Goal: Information Seeking & Learning: Check status

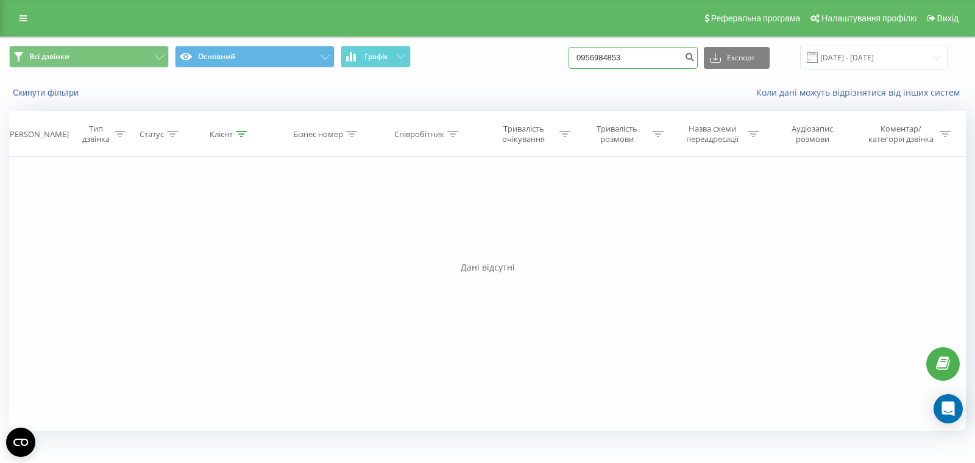
drag, startPoint x: 666, startPoint y: 62, endPoint x: 619, endPoint y: 59, distance: 46.4
click at [577, 60] on div "Всі дзвінки Основний Графік 0956984853 Експорт .csv .xls .xlsx 19.06.2025 - 19.…" at bounding box center [487, 58] width 957 height 24
paste input "507489985"
type input "0507489985"
click at [695, 55] on icon "submit" at bounding box center [689, 55] width 10 height 7
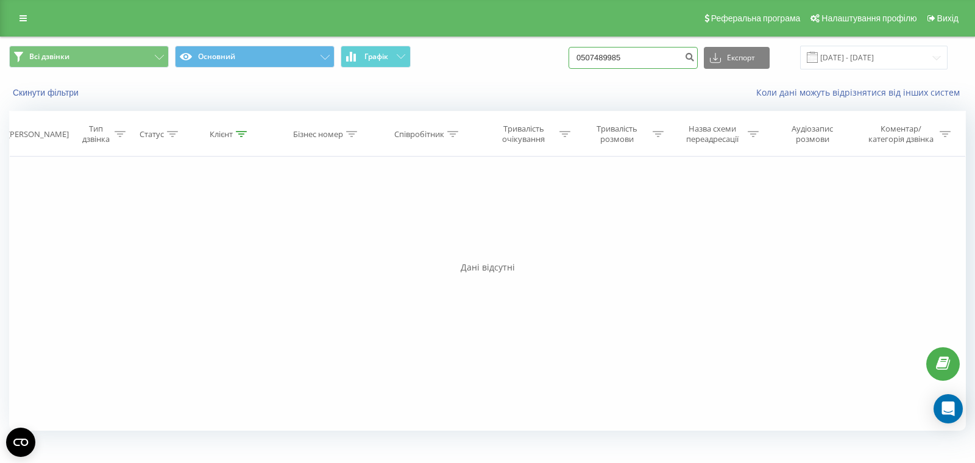
drag, startPoint x: 659, startPoint y: 57, endPoint x: 497, endPoint y: 28, distance: 165.3
click at [497, 28] on div "Реферальна програма Налаштування профілю Вихід Всі дзвінки Основний Графік 0507…" at bounding box center [487, 220] width 975 height 441
paste input "959355432"
type input "0959355432"
click at [695, 55] on icon "submit" at bounding box center [689, 55] width 10 height 7
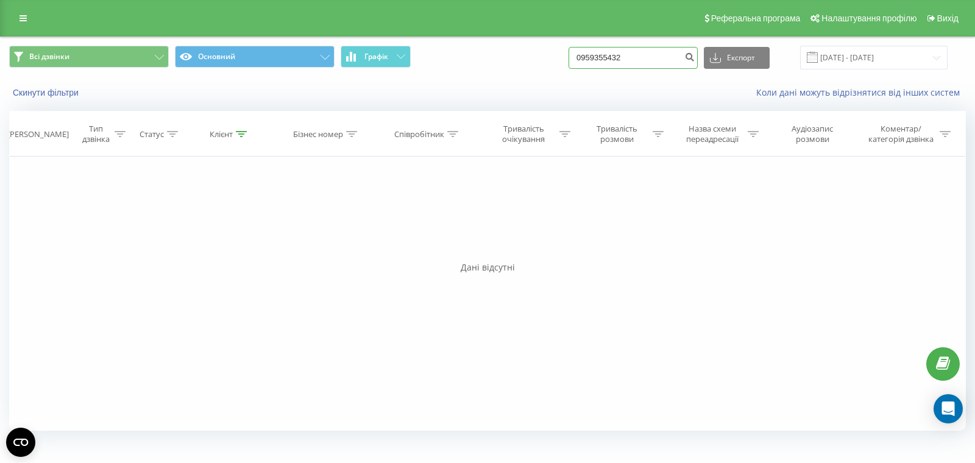
drag, startPoint x: 663, startPoint y: 60, endPoint x: 586, endPoint y: 59, distance: 76.2
click at [586, 59] on div "Всі дзвінки Основний Графік 0959355432 Експорт .csv .xls .xlsx 22.06.2025 - 22.…" at bounding box center [487, 58] width 957 height 24
paste input "674463884"
type input "0674463884"
click at [695, 59] on icon "submit" at bounding box center [689, 55] width 10 height 7
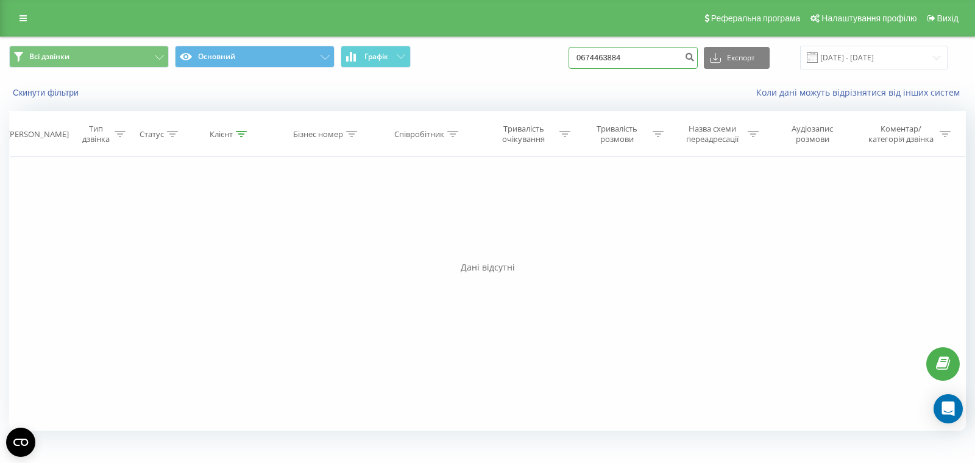
drag, startPoint x: 623, startPoint y: 58, endPoint x: 521, endPoint y: 58, distance: 101.8
click at [521, 58] on div "Всі дзвінки Основний Графік 0674463884 Експорт .csv .xls .xlsx 22.06.2025 - 22.…" at bounding box center [487, 58] width 957 height 24
paste input "738880740"
type input "0738880740"
click at [695, 52] on icon "submit" at bounding box center [689, 55] width 10 height 7
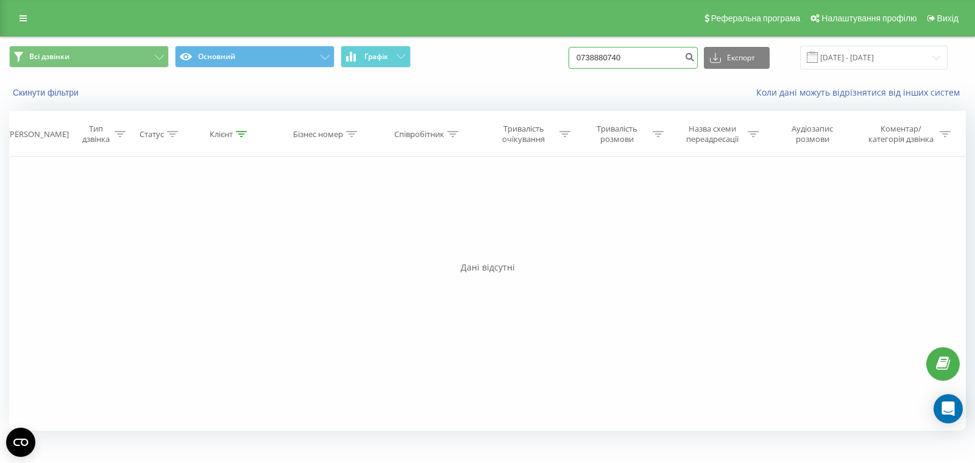
drag, startPoint x: 664, startPoint y: 57, endPoint x: 539, endPoint y: 44, distance: 125.1
click at [540, 44] on div "Всі дзвінки Основний Графік 0738880740 Експорт .csv .xls .xlsx 22.06.2025 - 22.…" at bounding box center [488, 57] width 974 height 41
paste input "97 195 58 78"
type input "097 195 58 78"
click at [695, 59] on icon "submit" at bounding box center [689, 55] width 10 height 7
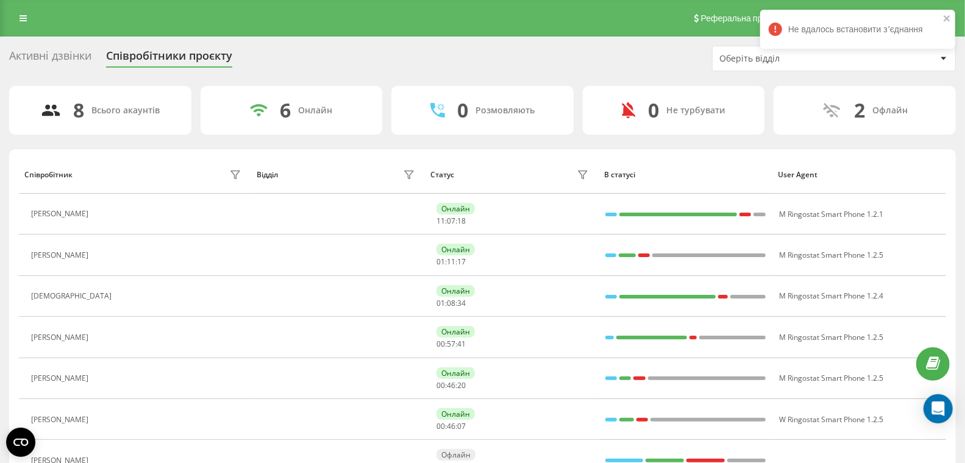
click at [22, 19] on icon at bounding box center [23, 18] width 7 height 9
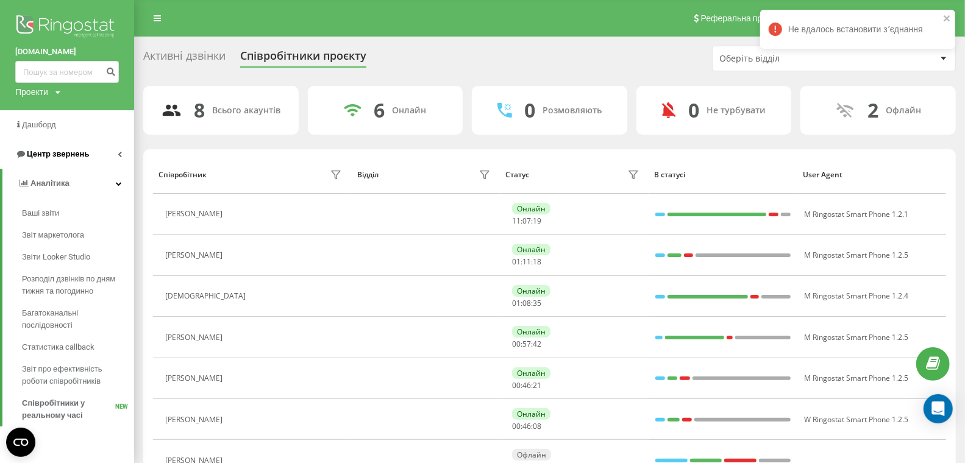
click at [54, 157] on span "Центр звернень" at bounding box center [58, 153] width 62 height 9
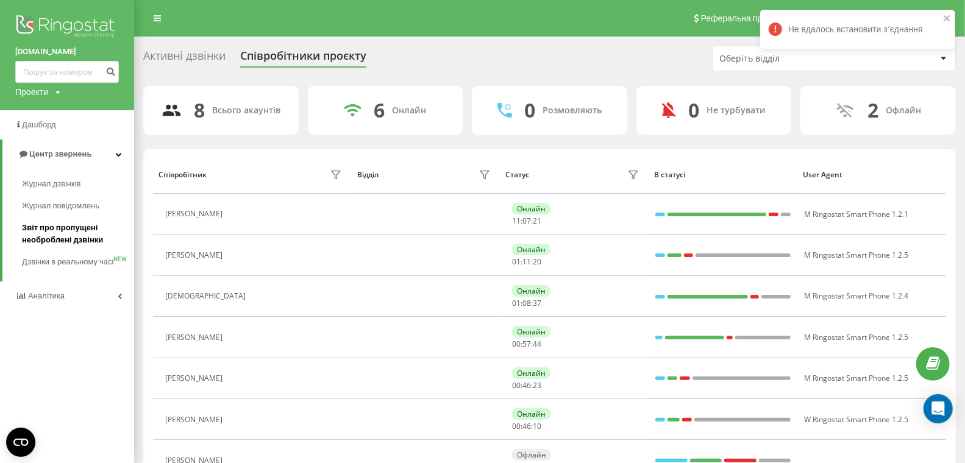
click at [61, 232] on span "Звіт про пропущені необроблені дзвінки" at bounding box center [75, 234] width 106 height 24
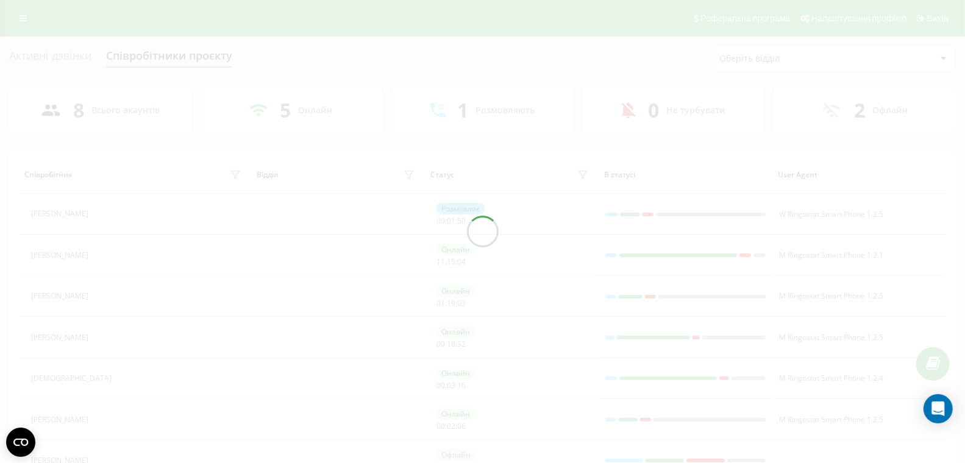
scroll to position [66, 0]
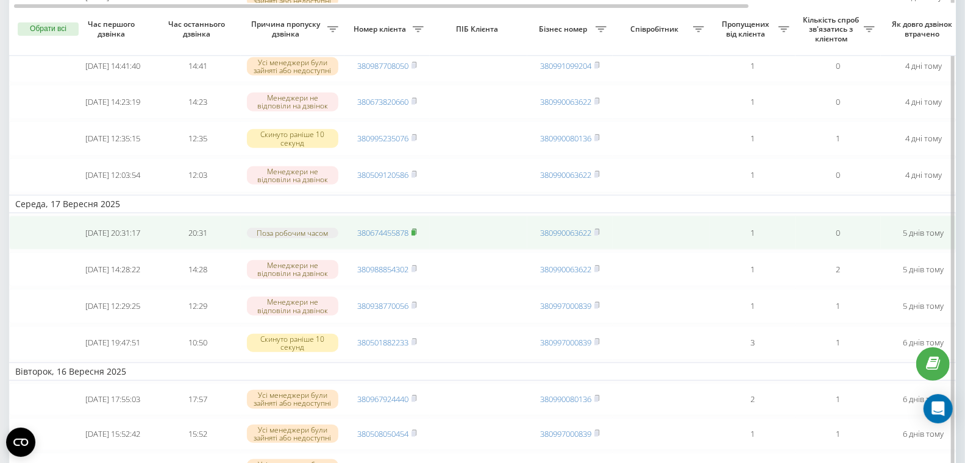
click at [415, 236] on rect at bounding box center [413, 232] width 4 height 5
click at [416, 235] on icon at bounding box center [414, 231] width 4 height 5
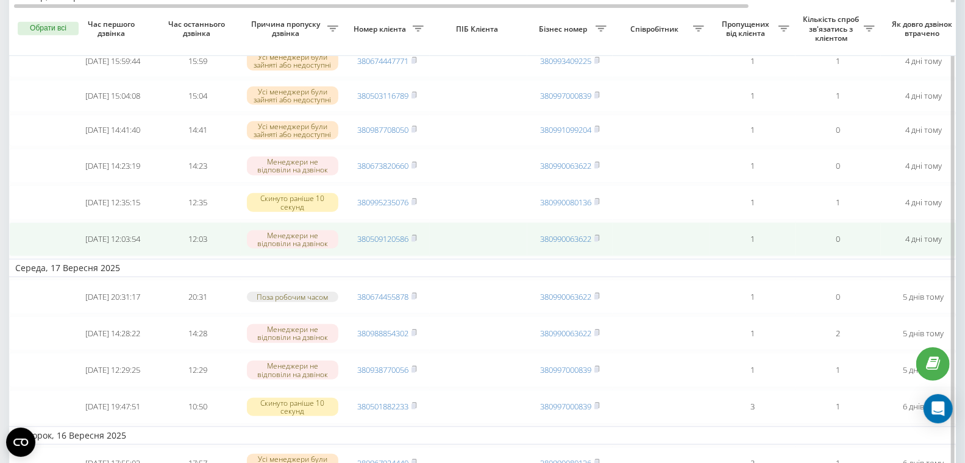
scroll to position [563, 0]
click at [416, 241] on icon at bounding box center [414, 238] width 4 height 5
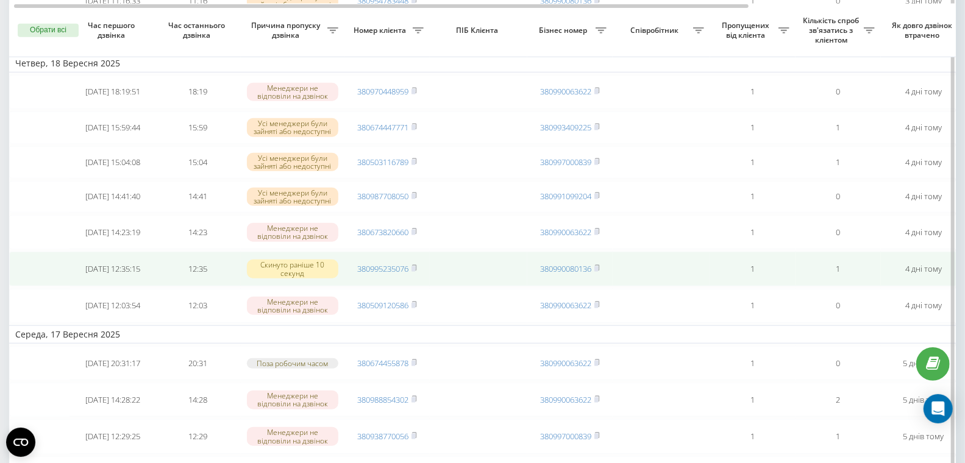
scroll to position [495, 0]
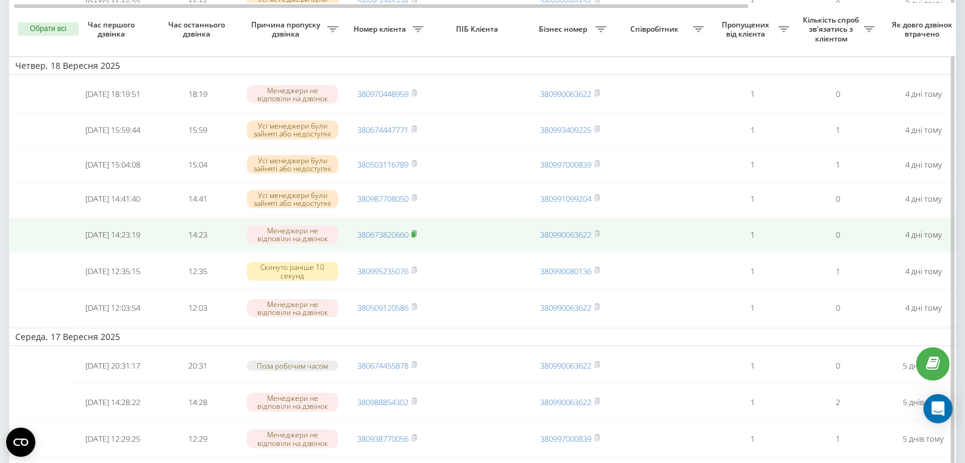
click at [415, 238] on rect at bounding box center [413, 234] width 4 height 5
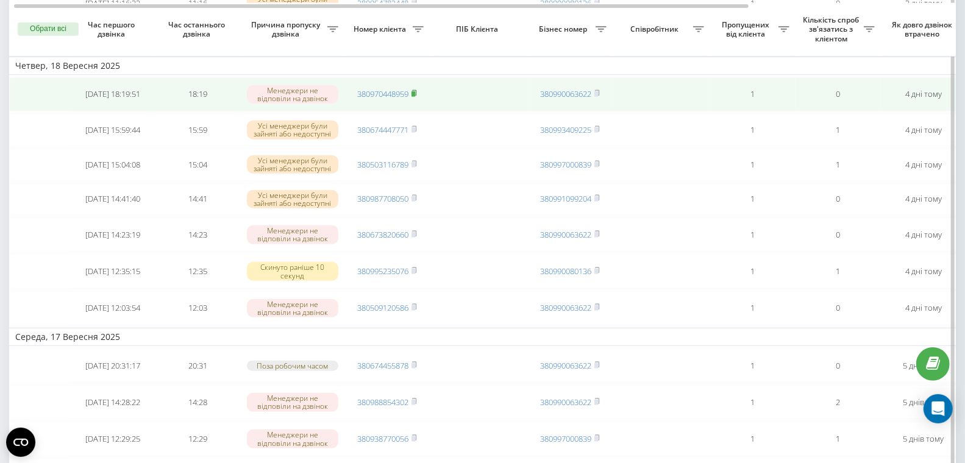
click at [417, 97] on icon at bounding box center [413, 93] width 5 height 7
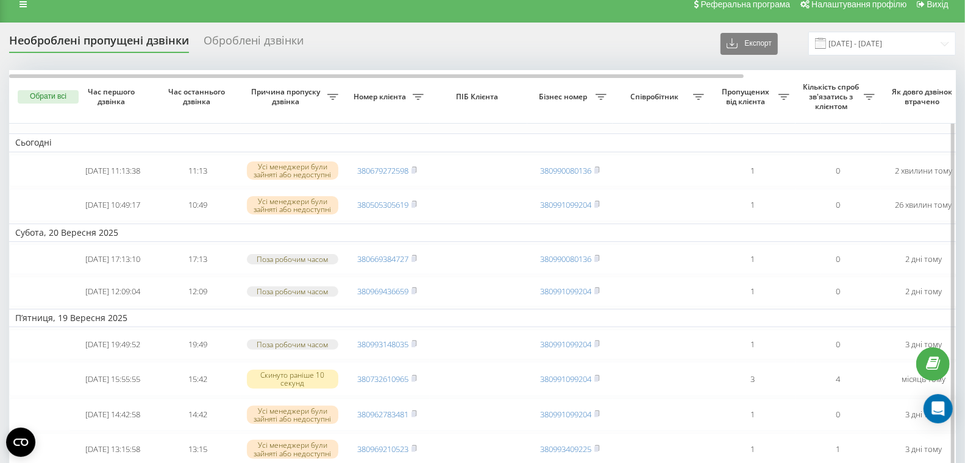
scroll to position [0, 0]
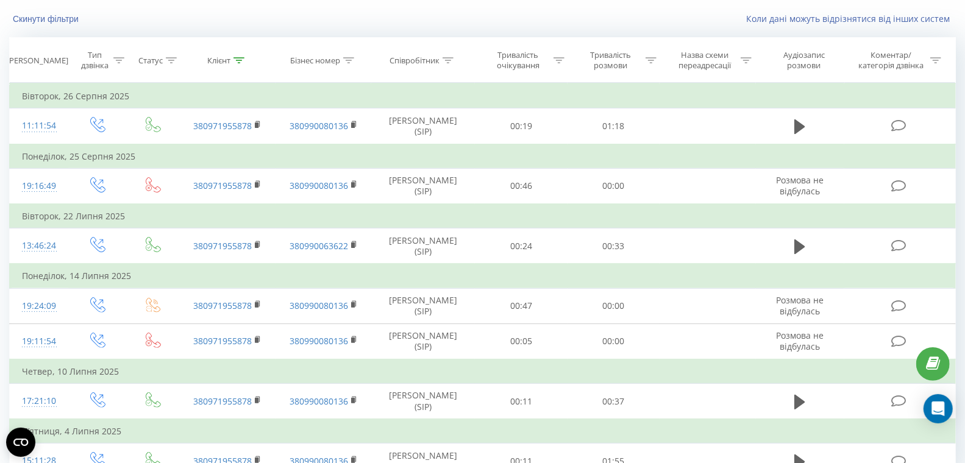
scroll to position [64, 0]
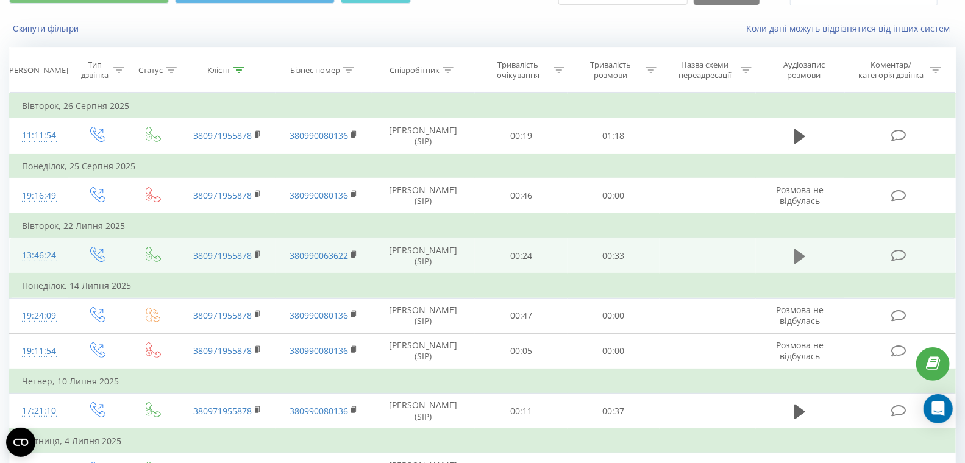
click at [800, 260] on icon at bounding box center [799, 256] width 11 height 17
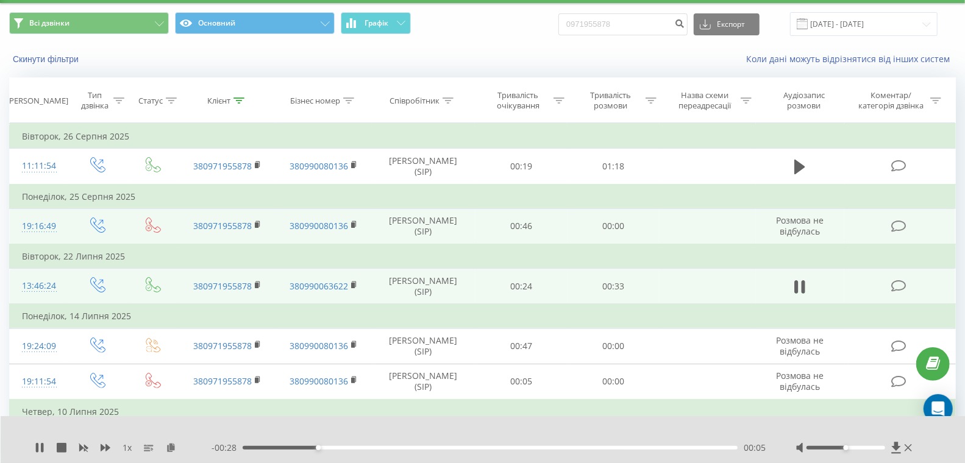
scroll to position [40, 0]
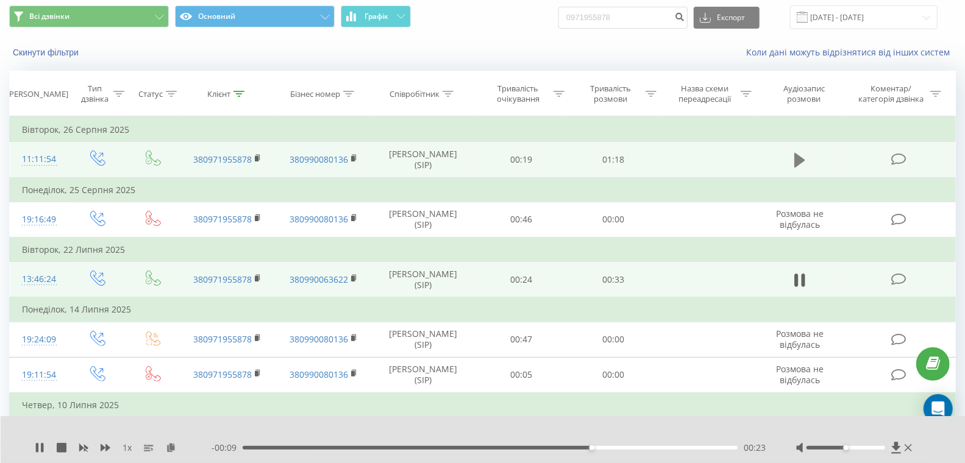
click at [799, 160] on icon at bounding box center [799, 160] width 11 height 15
click at [806, 158] on button at bounding box center [800, 160] width 18 height 18
drag, startPoint x: 609, startPoint y: 17, endPoint x: 508, endPoint y: 16, distance: 101.8
click at [508, 16] on div "Всі дзвінки Основний Графік 0971955878 Експорт .csv .xls .xlsx 22.06.2025 - 22.…" at bounding box center [482, 17] width 947 height 24
paste input "3806744"
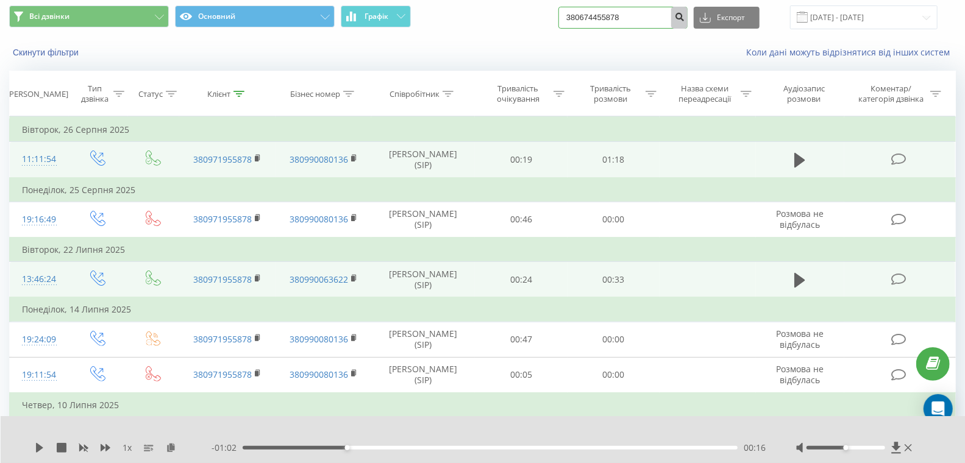
type input "380674455878"
click at [684, 16] on icon "submit" at bounding box center [679, 15] width 10 height 7
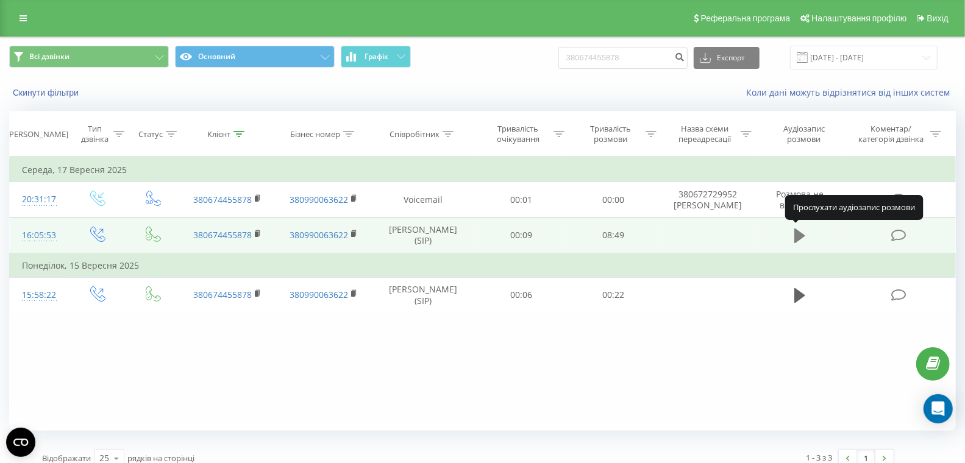
click at [801, 236] on icon at bounding box center [799, 236] width 11 height 15
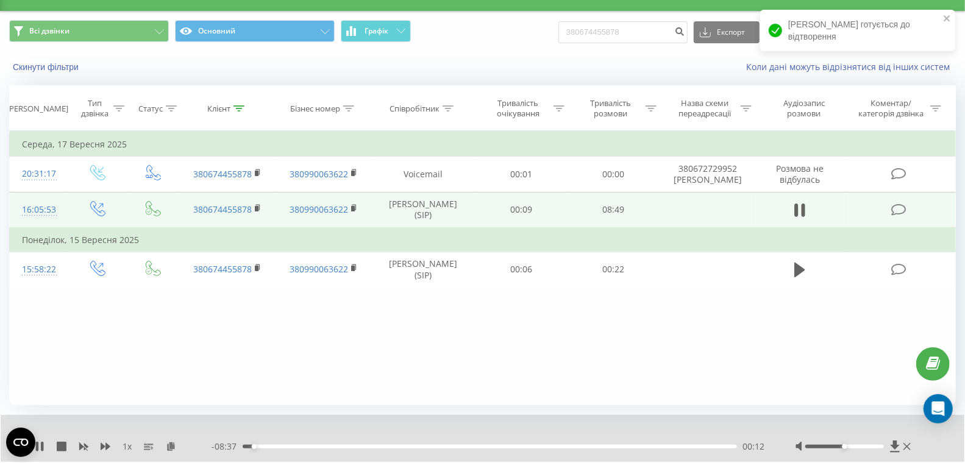
scroll to position [26, 0]
click at [707, 451] on div "- 08:37 00:12 00:12" at bounding box center [487, 447] width 553 height 12
click at [707, 445] on div "00:13" at bounding box center [490, 447] width 494 height 4
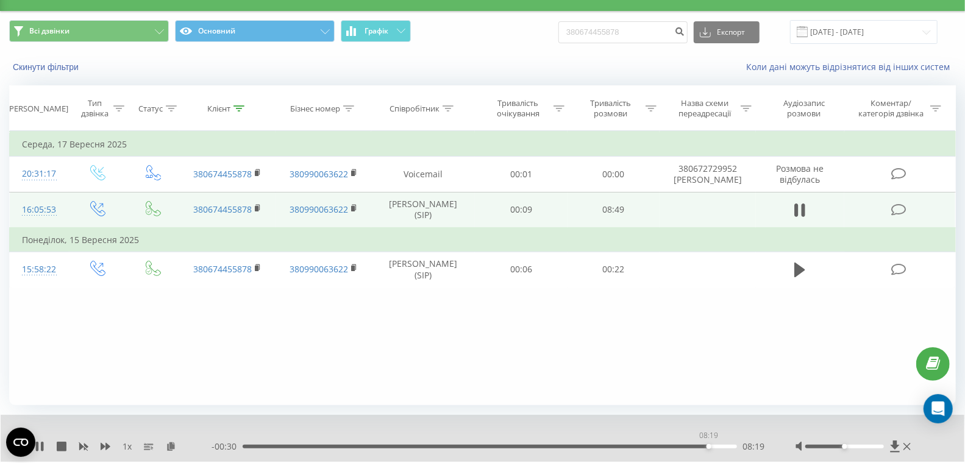
click at [708, 445] on div "08:19" at bounding box center [490, 447] width 494 height 4
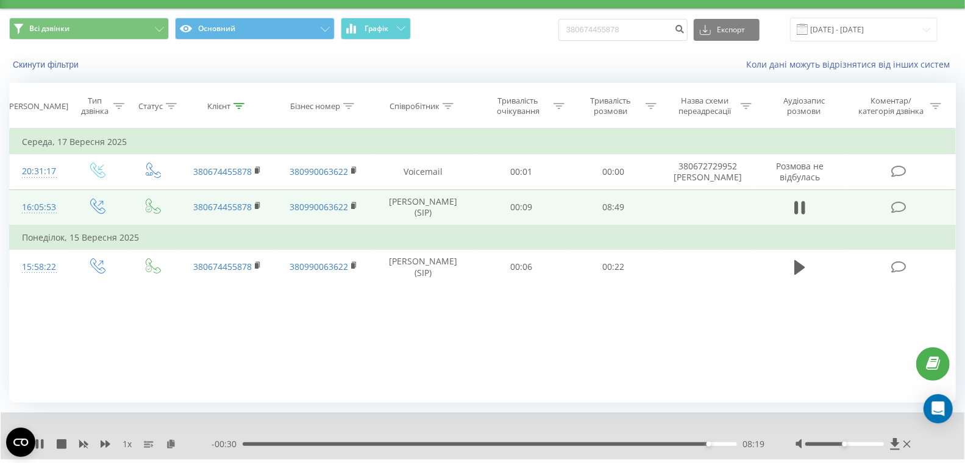
scroll to position [29, 0]
click at [796, 204] on icon at bounding box center [797, 207] width 4 height 13
click at [669, 29] on input "380674455878" at bounding box center [622, 29] width 129 height 22
click at [801, 206] on icon at bounding box center [799, 207] width 11 height 15
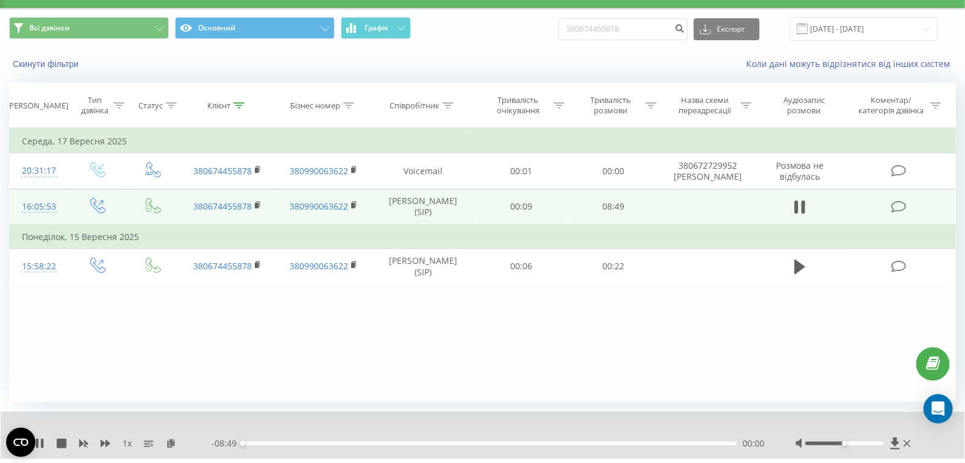
click at [672, 444] on div "00:00" at bounding box center [490, 444] width 494 height 4
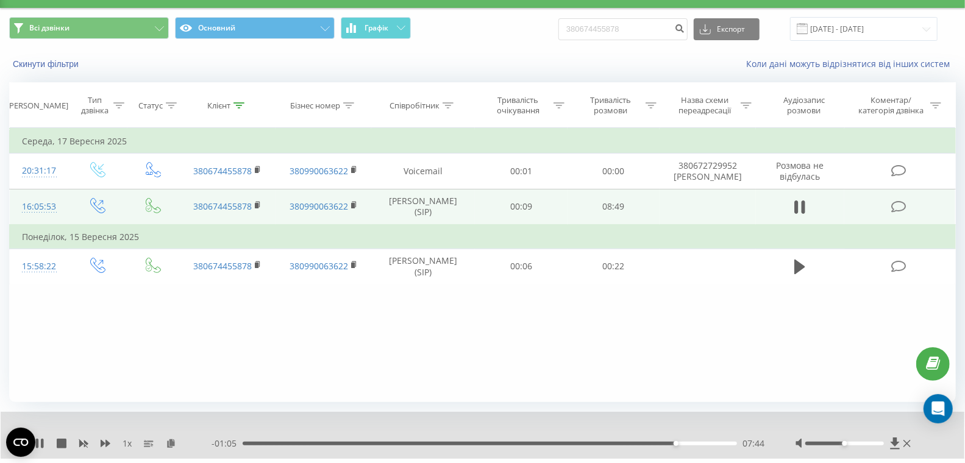
click at [686, 442] on div "07:44" at bounding box center [490, 444] width 494 height 4
click at [42, 442] on icon at bounding box center [42, 444] width 2 height 10
drag, startPoint x: 630, startPoint y: 24, endPoint x: 557, endPoint y: 18, distance: 72.8
click at [550, 18] on div "Всі дзвінки Основний Графік 380674455878 Експорт .csv .xls .xlsx 22.06.2025 - 2…" at bounding box center [482, 29] width 947 height 24
paste input "507005570"
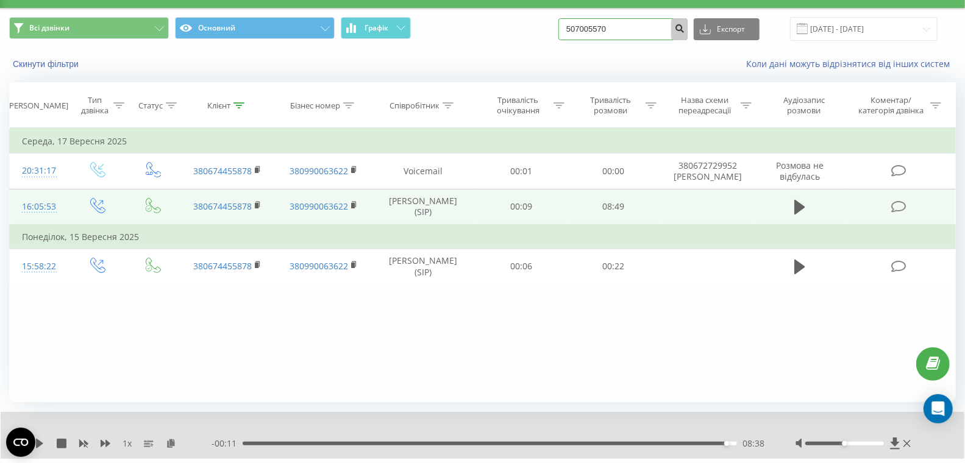
type input "507005570"
click at [684, 30] on icon "submit" at bounding box center [679, 26] width 10 height 7
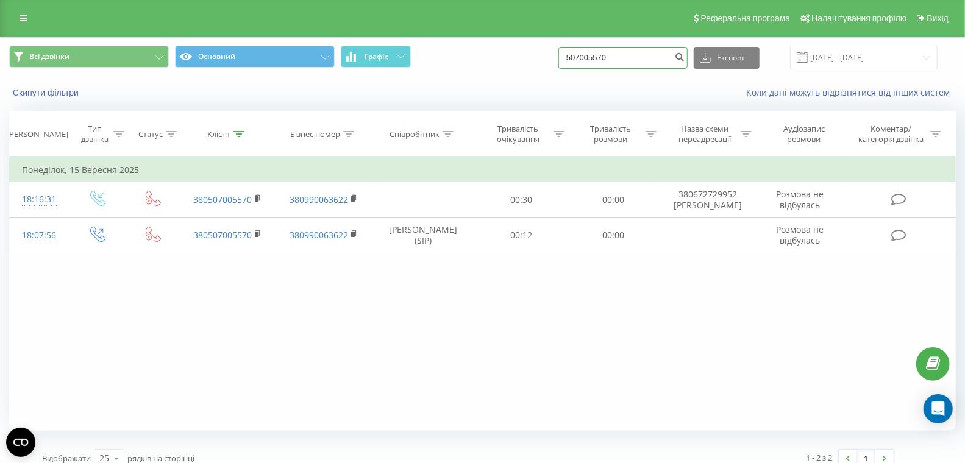
drag, startPoint x: 657, startPoint y: 60, endPoint x: 527, endPoint y: 28, distance: 133.8
click at [524, 28] on div "Реферальна програма Налаштування профілю Вихід Всі дзвінки Основний Графік 5070…" at bounding box center [482, 238] width 965 height 477
paste input "[PHONE_NUMBER]"
click at [619, 57] on input "[PHONE_NUMBER]" at bounding box center [622, 58] width 129 height 22
type input "093 411 91 19"
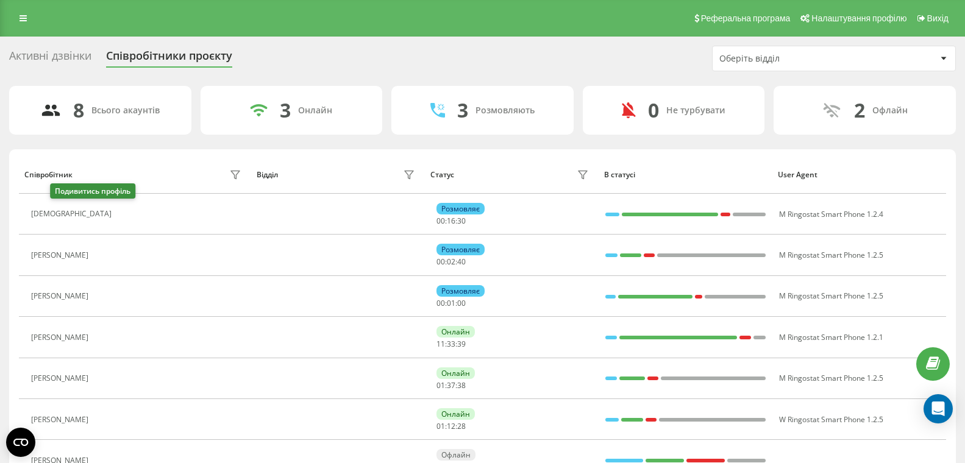
click at [118, 207] on button at bounding box center [125, 215] width 15 height 17
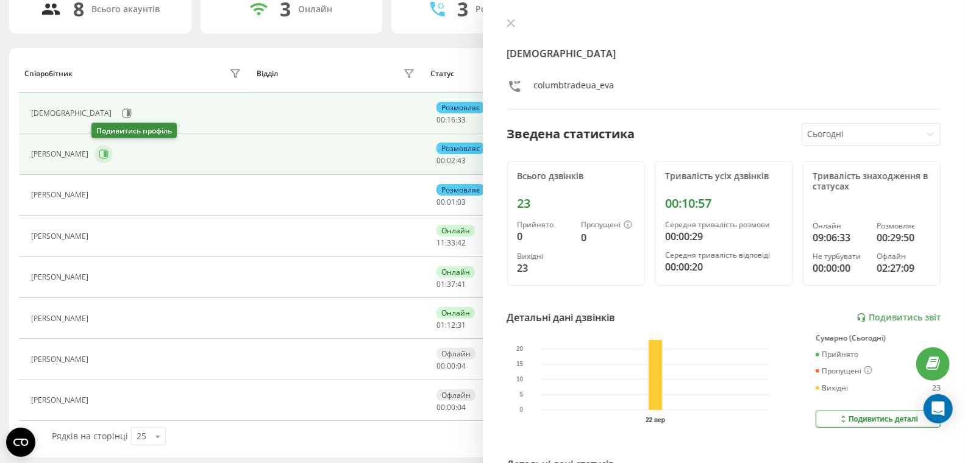
click at [101, 150] on icon at bounding box center [103, 154] width 9 height 9
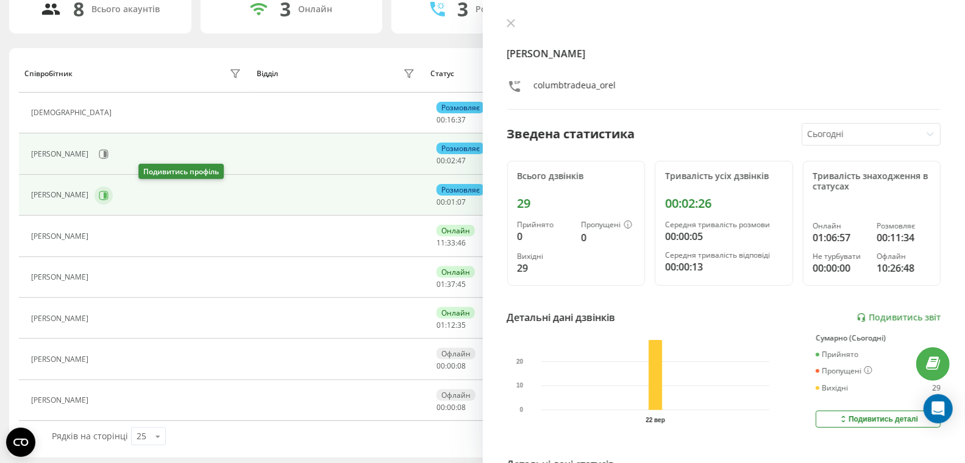
click at [107, 192] on icon at bounding box center [105, 195] width 3 height 6
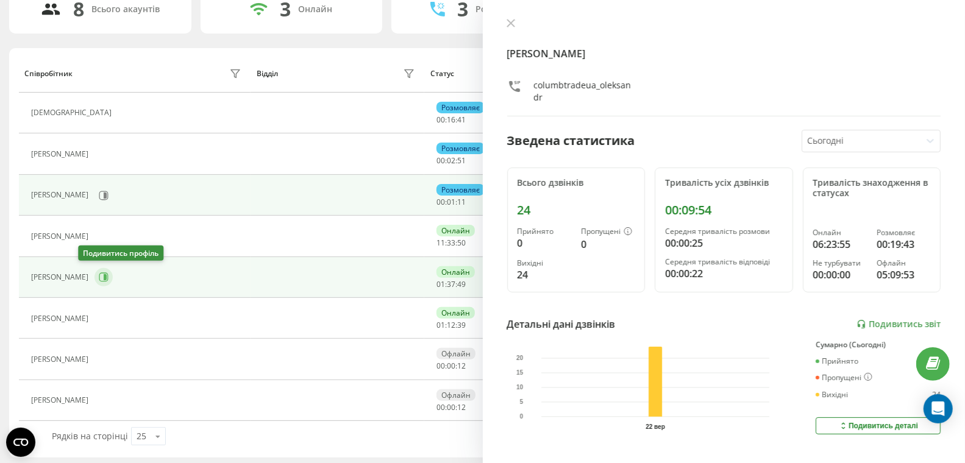
click at [99, 275] on icon at bounding box center [103, 277] width 9 height 9
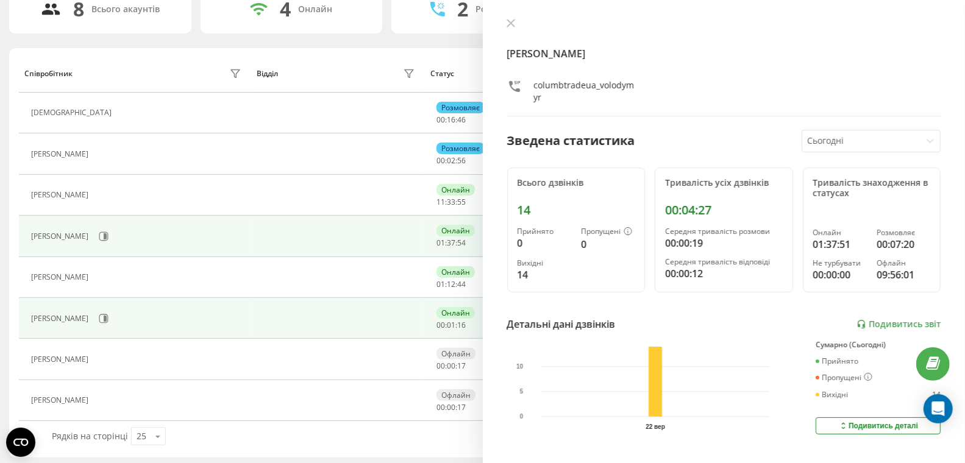
click at [89, 317] on div "Смик Олександр Сергійович" at bounding box center [61, 318] width 60 height 9
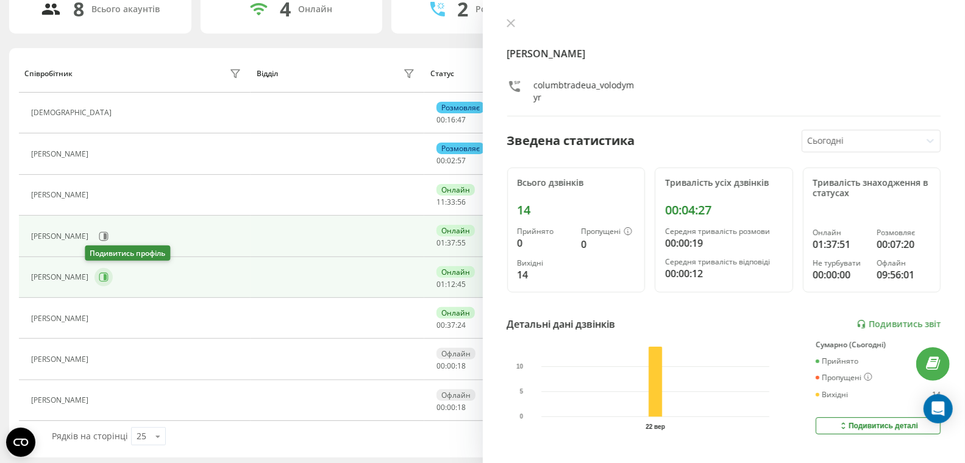
click at [104, 277] on icon at bounding box center [105, 277] width 3 height 6
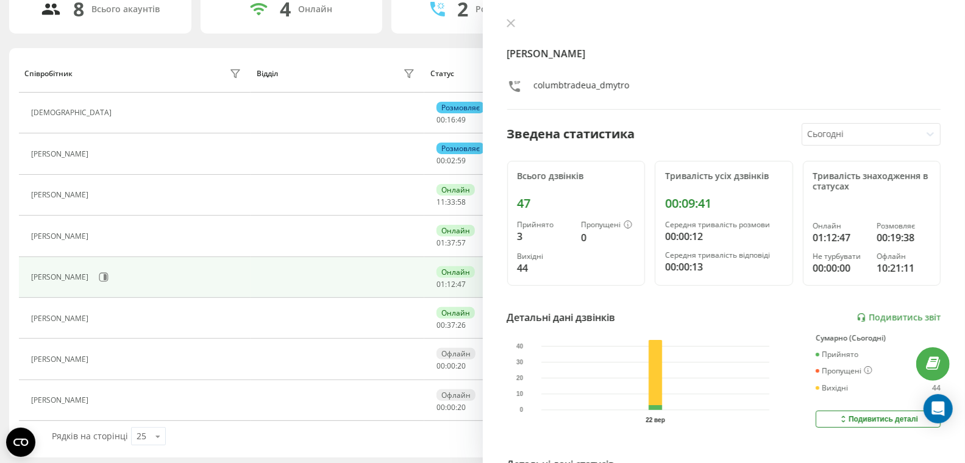
click at [515, 16] on div "Дмитро Орел columbtradeua_dmytro Зведена статистика Сьогодні Всього дзвінків 47…" at bounding box center [724, 231] width 483 height 463
click at [509, 24] on icon at bounding box center [509, 23] width 7 height 7
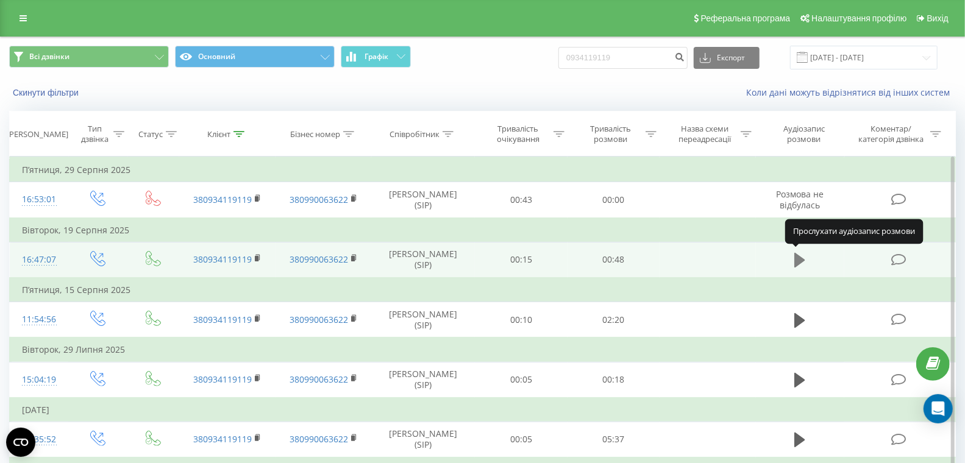
click at [801, 258] on icon at bounding box center [799, 260] width 11 height 15
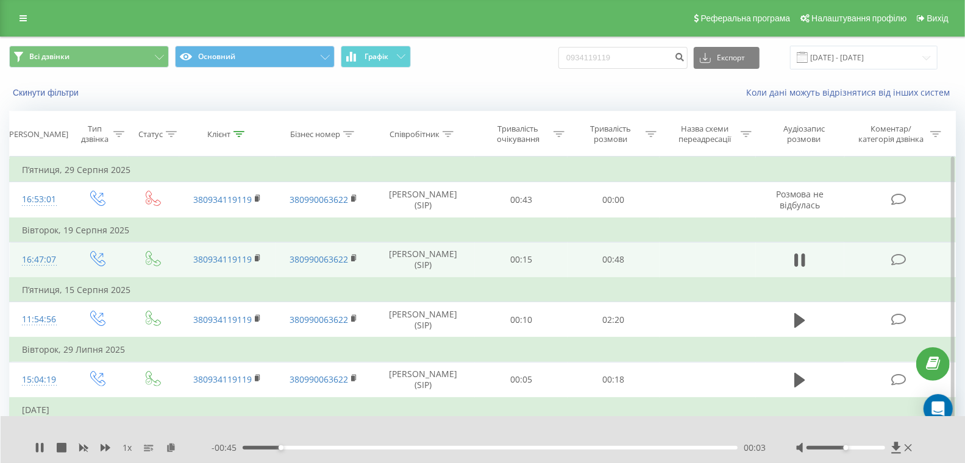
click at [475, 447] on div "00:03" at bounding box center [490, 448] width 495 height 4
click at [910, 449] on icon at bounding box center [907, 448] width 7 height 10
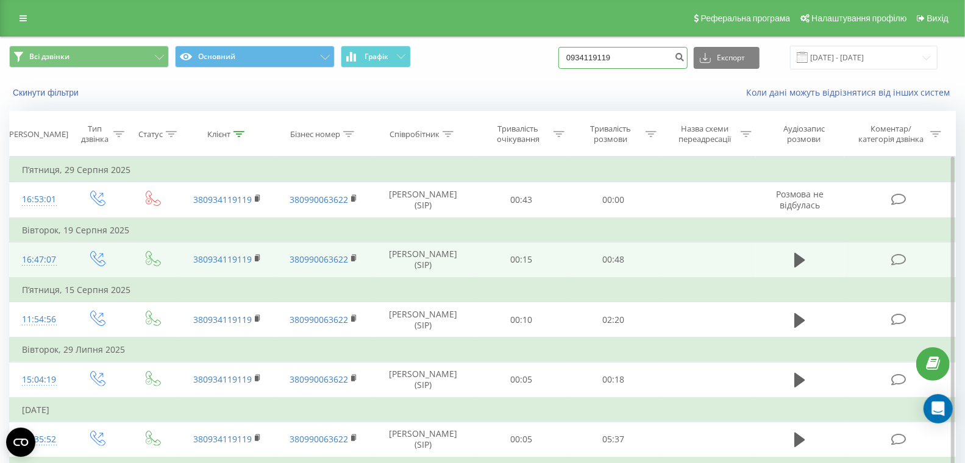
drag, startPoint x: 617, startPoint y: 51, endPoint x: 538, endPoint y: 51, distance: 79.8
click at [538, 51] on div "Всі дзвінки Основний Графік 0934119119 Експорт .csv .xls .xlsx 22.06.2025 - 22.…" at bounding box center [482, 58] width 947 height 24
paste input "60611300"
type input "0960611300"
click at [684, 58] on icon "submit" at bounding box center [679, 55] width 10 height 7
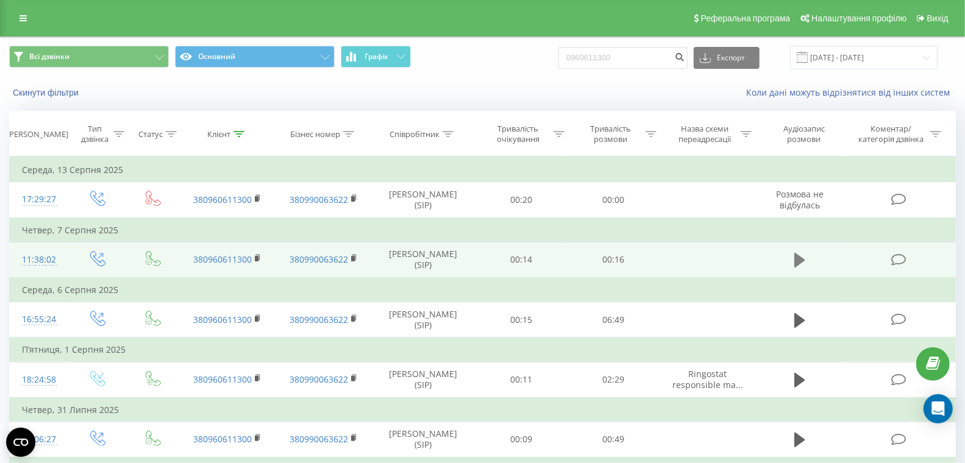
click at [799, 257] on icon at bounding box center [799, 260] width 11 height 15
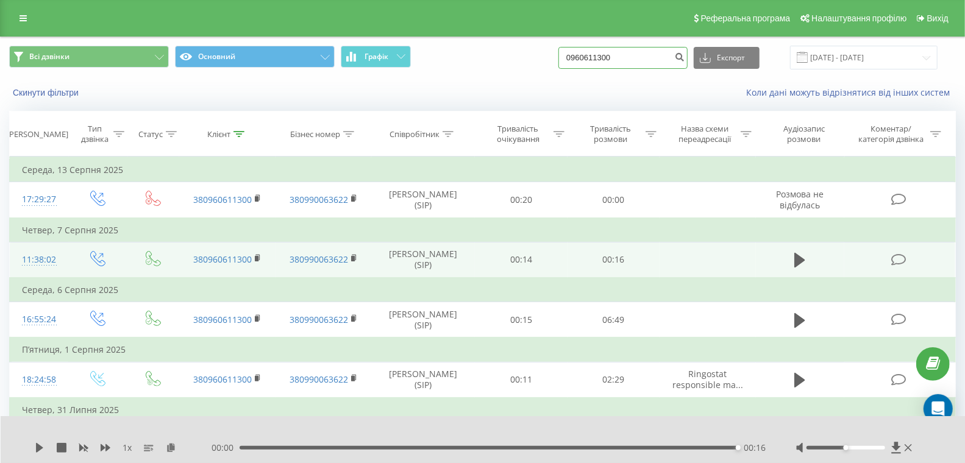
drag, startPoint x: 525, startPoint y: 55, endPoint x: 533, endPoint y: 56, distance: 8.6
click at [504, 56] on div "Всі дзвінки Основний Графік 0960611300 Експорт .csv .xls .xlsx 22.06.2025 - 22.…" at bounding box center [482, 58] width 947 height 24
paste input "380968452597"
type input "380968452597"
click at [684, 55] on icon "submit" at bounding box center [679, 55] width 10 height 7
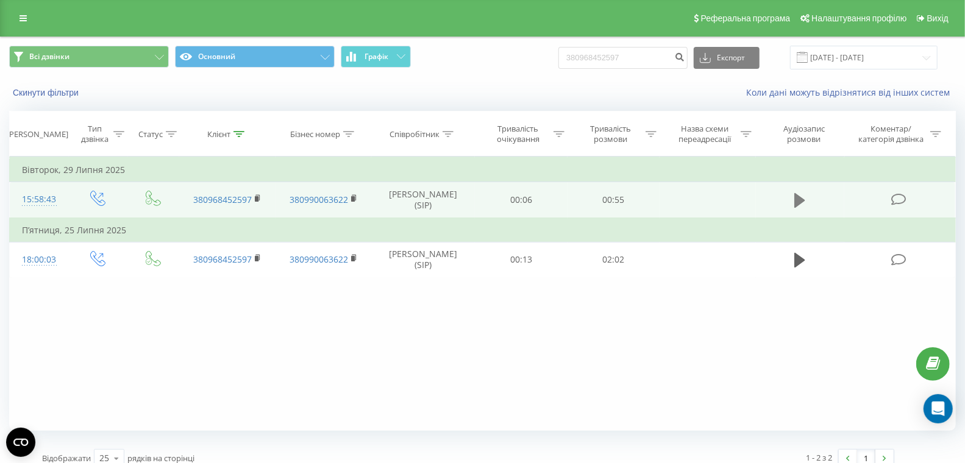
click at [795, 198] on icon at bounding box center [799, 200] width 11 height 15
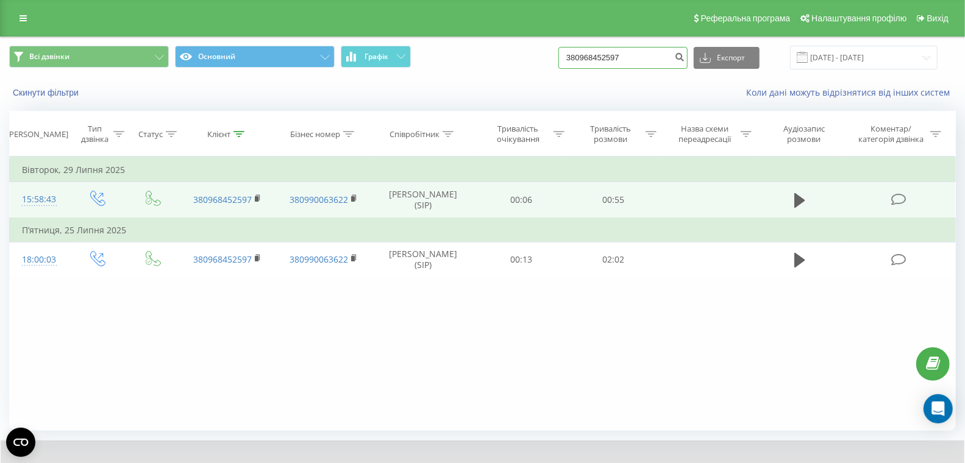
drag, startPoint x: 572, startPoint y: 45, endPoint x: 489, endPoint y: 43, distance: 83.5
click at [491, 43] on div "Всі дзвінки Основний Графік 380968452597 Експорт .csv .xls .xlsx [DATE] - [DATE]" at bounding box center [483, 57] width 964 height 41
paste input "0937745135"
type input "0937745135"
click at [684, 59] on icon "submit" at bounding box center [679, 55] width 10 height 7
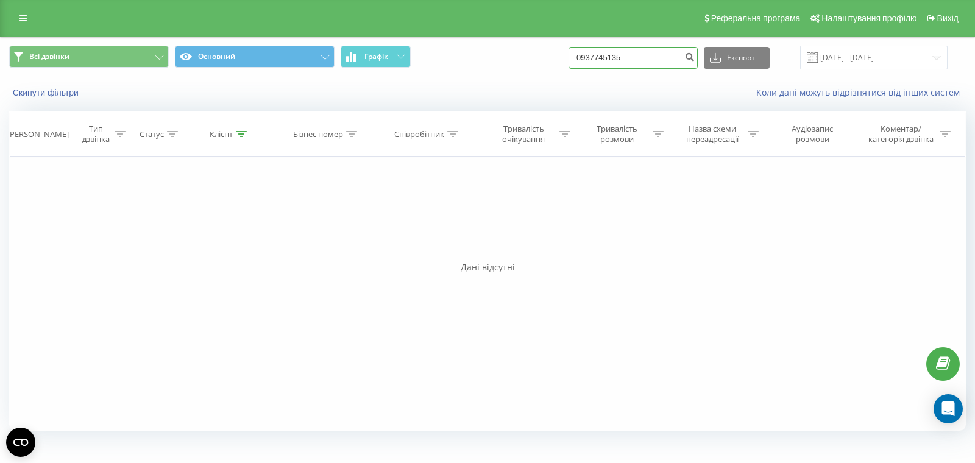
drag, startPoint x: 668, startPoint y: 59, endPoint x: 558, endPoint y: 59, distance: 110.3
click at [563, 57] on div "Всі дзвінки Основний Графік 0937745135 Експорт .csv .xls .xlsx [DATE] - [DATE]" at bounding box center [487, 58] width 957 height 24
paste input "67098597"
click at [697, 55] on input "0967098597" at bounding box center [633, 58] width 129 height 22
type input "0967098597"
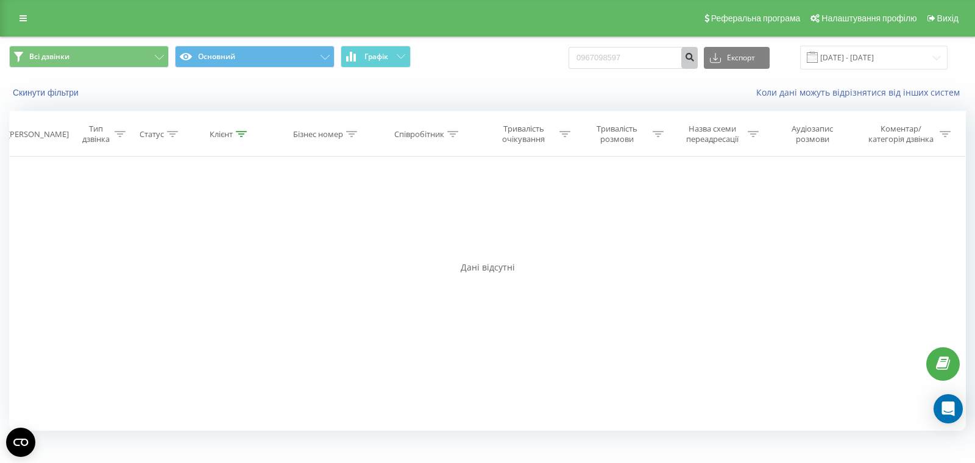
click at [695, 55] on icon "submit" at bounding box center [689, 55] width 10 height 7
drag, startPoint x: 658, startPoint y: 59, endPoint x: 564, endPoint y: 56, distance: 94.5
click at [577, 56] on div "Всі дзвінки Основний Графік 0967098597 Експорт .csv .xls .xlsx [DATE] - [DATE]" at bounding box center [487, 58] width 957 height 24
paste input "32091331"
type input "0932091331"
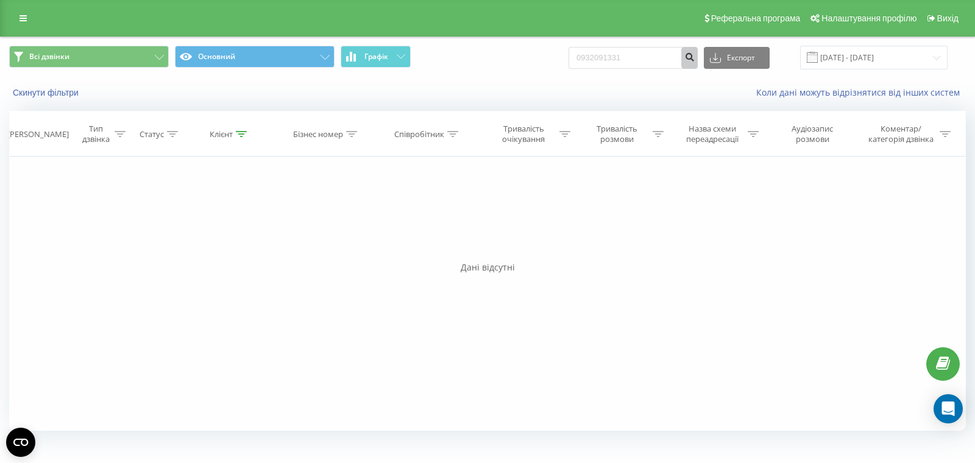
click at [698, 62] on button "submit" at bounding box center [689, 58] width 16 height 22
